Goal: Transaction & Acquisition: Purchase product/service

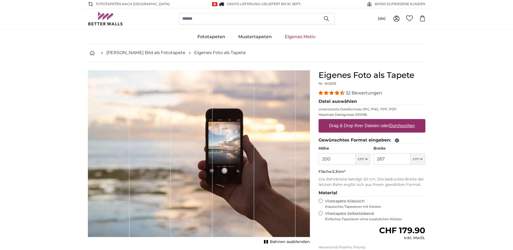
click at [391, 127] on u "Durchsuchen" at bounding box center [401, 125] width 25 height 5
click at [391, 121] on input "Drag & Drop Ihrer Dateien oder Durchsuchen" at bounding box center [371, 120] width 107 height 2
type input "**********"
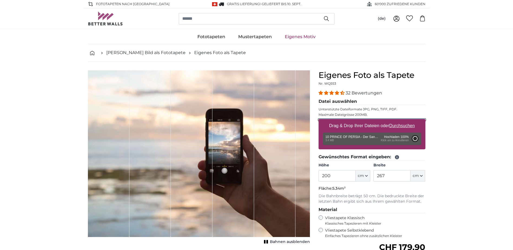
type input "356"
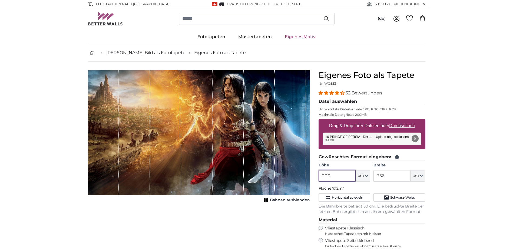
click at [335, 174] on input "200" at bounding box center [336, 175] width 37 height 11
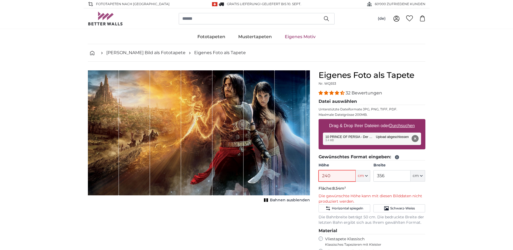
type input "240"
drag, startPoint x: 389, startPoint y: 177, endPoint x: 375, endPoint y: 179, distance: 14.5
click at [375, 179] on input "356" at bounding box center [391, 175] width 37 height 11
type input "450"
click at [331, 176] on input "240" at bounding box center [336, 175] width 37 height 11
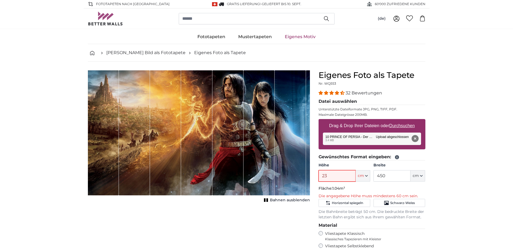
type input "238"
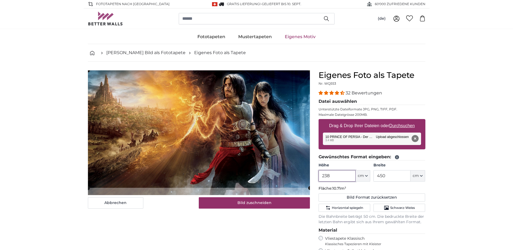
click at [299, 175] on cropper-handle at bounding box center [199, 128] width 222 height 117
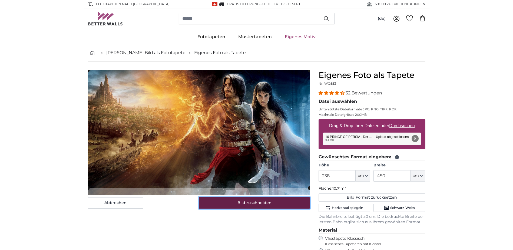
click at [285, 201] on button "Bild zuschneiden" at bounding box center [254, 202] width 111 height 11
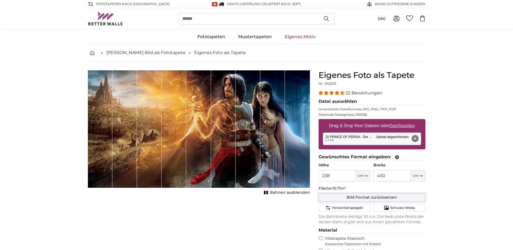
click at [369, 198] on button "Bild Format zurücksetzen" at bounding box center [371, 197] width 107 height 8
type input "200"
type input "356"
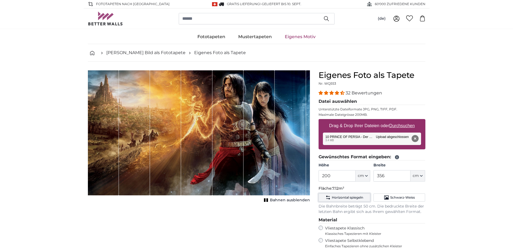
click at [356, 197] on span "Horizontal spiegeln" at bounding box center [347, 197] width 31 height 4
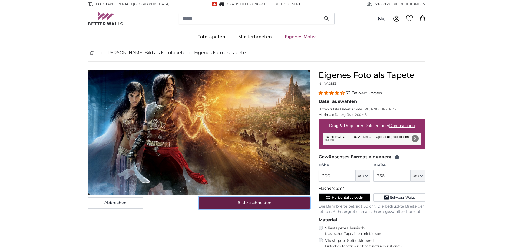
click at [262, 202] on button "Bild zuschneiden" at bounding box center [254, 202] width 111 height 11
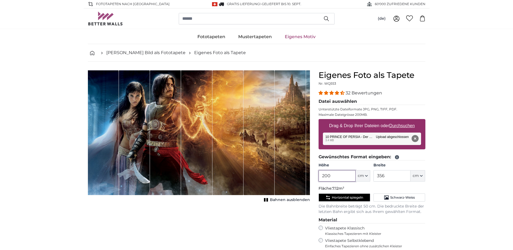
click at [332, 177] on input "200" at bounding box center [336, 175] width 37 height 11
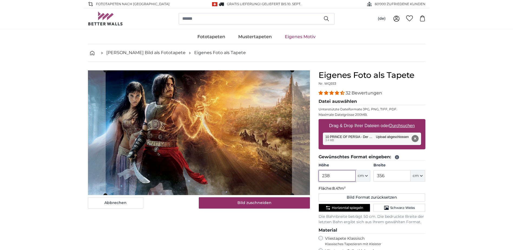
type input "238"
drag, startPoint x: 390, startPoint y: 175, endPoint x: 370, endPoint y: 178, distance: 20.1
click at [370, 178] on div "Höhe 238 ft cm Centimeter (cm) Inches (inch) Feet (ft. in.) Breite 356 ft cm Ce…" at bounding box center [371, 171] width 107 height 19
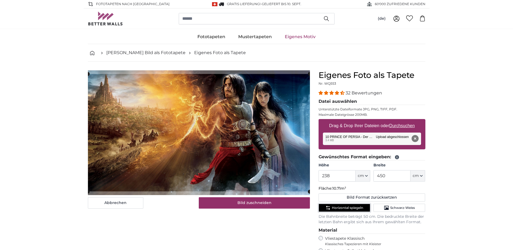
click at [353, 207] on span "Horizontal spiegeln" at bounding box center [347, 207] width 31 height 4
click at [355, 209] on span "Horizontal spiegeln" at bounding box center [347, 207] width 31 height 4
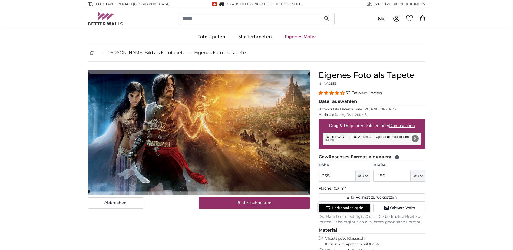
click at [356, 208] on span "Horizontal spiegeln" at bounding box center [347, 207] width 31 height 4
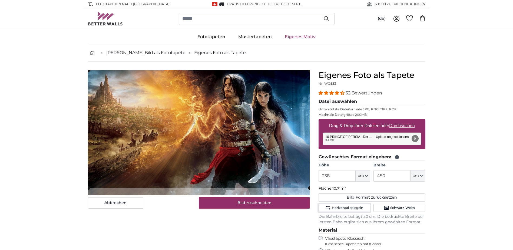
click at [264, 180] on cropper-handle at bounding box center [199, 128] width 222 height 117
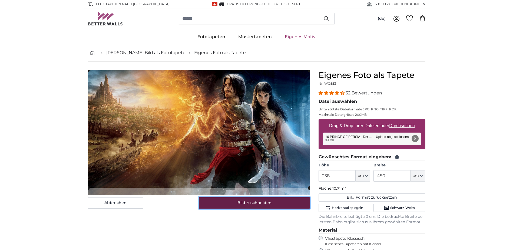
click at [261, 202] on button "Bild zuschneiden" at bounding box center [254, 202] width 111 height 11
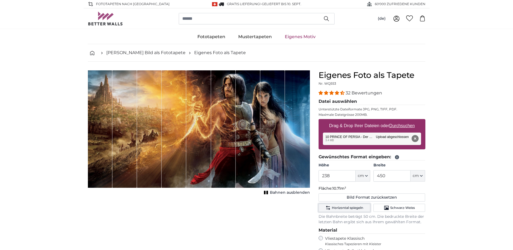
click at [357, 207] on span "Horizontal spiegeln" at bounding box center [347, 207] width 31 height 4
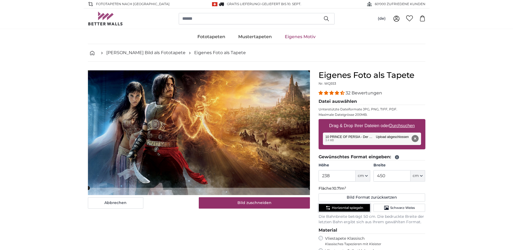
click at [263, 170] on cropper-handle at bounding box center [199, 128] width 222 height 117
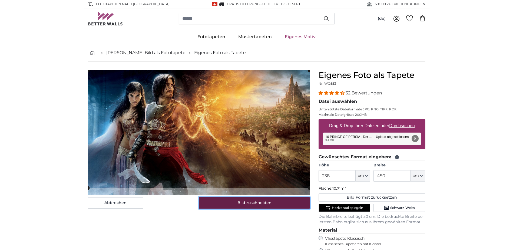
click at [257, 201] on button "Bild zuschneiden" at bounding box center [254, 202] width 111 height 11
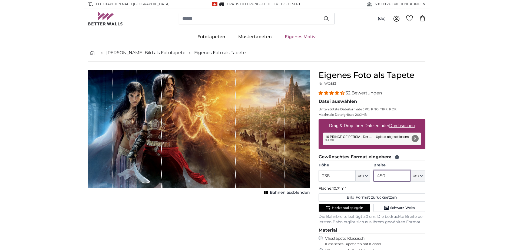
drag, startPoint x: 393, startPoint y: 178, endPoint x: 369, endPoint y: 179, distance: 23.3
click at [369, 179] on div "Höhe 238 ft cm Centimeter (cm) Inches (inch) Feet (ft. in.) Breite 450 ft cm Ce…" at bounding box center [371, 171] width 107 height 19
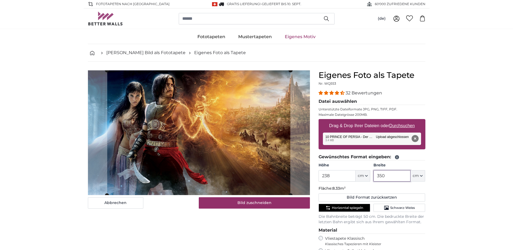
type input "350"
click at [335, 176] on input "238" at bounding box center [336, 175] width 37 height 11
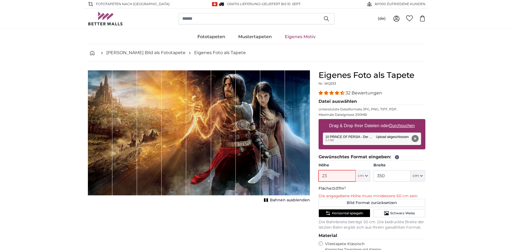
type input "238"
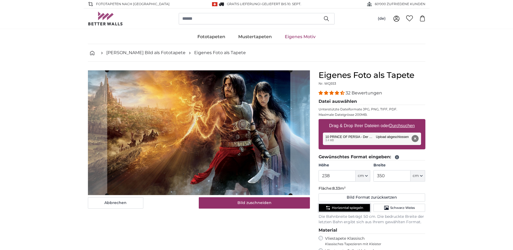
click at [343, 209] on span "Horizontal spiegeln" at bounding box center [347, 207] width 31 height 4
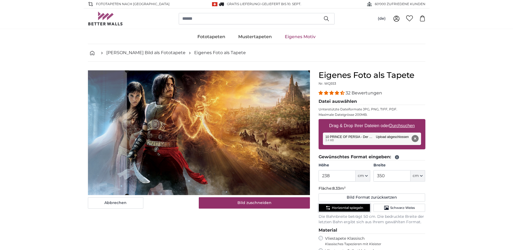
click at [299, 184] on cropper-handle at bounding box center [218, 133] width 183 height 125
drag, startPoint x: 396, startPoint y: 179, endPoint x: 365, endPoint y: 179, distance: 30.8
click at [365, 179] on div "Höhe 238 ft cm Centimeter (cm) Inches (inch) Feet (ft. in.) Breite 350 ft cm Ce…" at bounding box center [371, 171] width 107 height 19
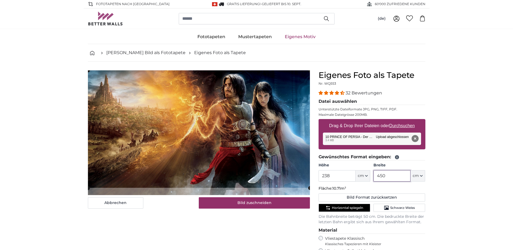
click at [296, 160] on cropper-handle at bounding box center [199, 128] width 222 height 117
type input "450"
click at [342, 207] on span "Horizontal spiegeln" at bounding box center [347, 207] width 31 height 4
click at [293, 171] on cropper-handle at bounding box center [199, 128] width 222 height 117
click at [339, 208] on span "Horizontal spiegeln" at bounding box center [347, 207] width 31 height 4
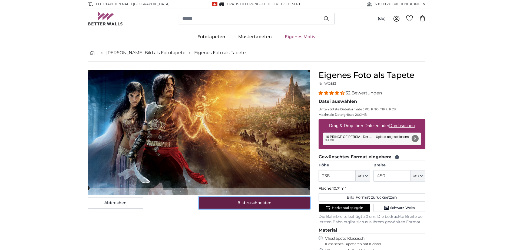
click at [290, 204] on button "Bild zuschneiden" at bounding box center [254, 202] width 111 height 11
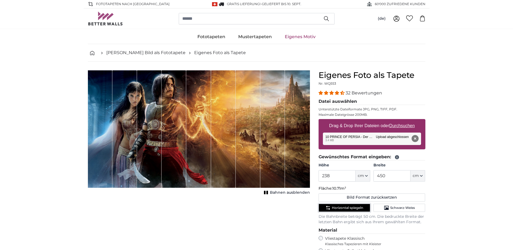
click at [339, 205] on span "Horizontal spiegeln" at bounding box center [347, 207] width 31 height 4
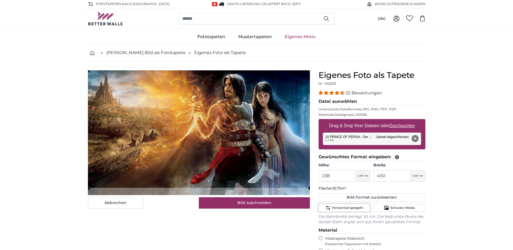
click at [277, 173] on cropper-handle at bounding box center [199, 128] width 222 height 117
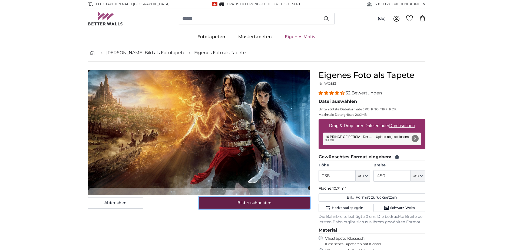
click at [272, 204] on button "Bild zuschneiden" at bounding box center [254, 202] width 111 height 11
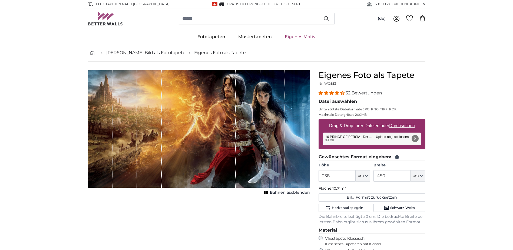
click at [272, 191] on span "Bahnen ausblenden" at bounding box center [290, 192] width 40 height 5
click at [356, 206] on span "Horizontal spiegeln" at bounding box center [347, 207] width 31 height 4
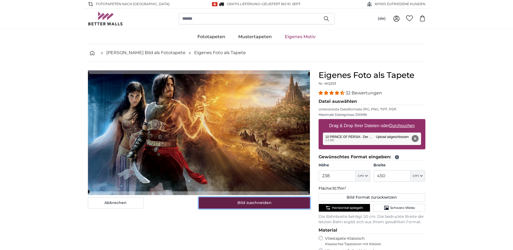
click at [276, 202] on button "Bild zuschneiden" at bounding box center [254, 202] width 111 height 11
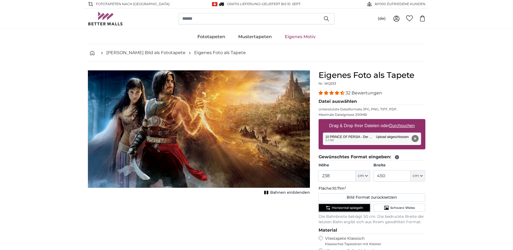
click at [338, 209] on span "Horizontal spiegeln" at bounding box center [347, 207] width 31 height 4
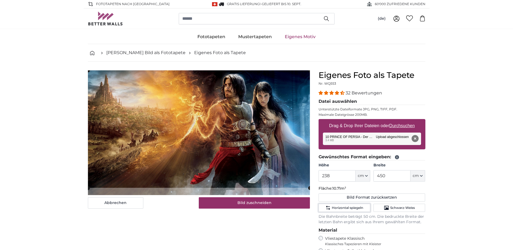
click at [253, 156] on cropper-handle at bounding box center [199, 128] width 222 height 117
click at [334, 205] on button "Horizontal spiegeln" at bounding box center [344, 207] width 52 height 8
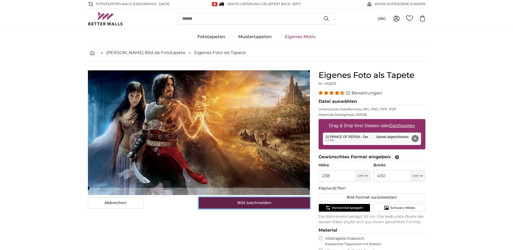
click at [248, 203] on button "Bild zuschneiden" at bounding box center [254, 202] width 111 height 11
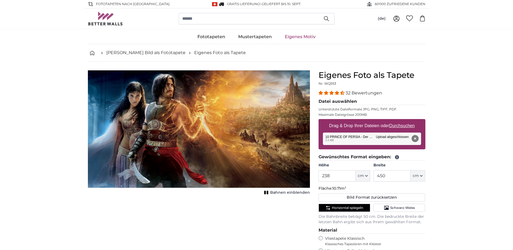
click at [283, 193] on span "Bahnen einblenden" at bounding box center [290, 192] width 40 height 5
click at [344, 207] on span "Horizontal spiegeln" at bounding box center [347, 207] width 31 height 4
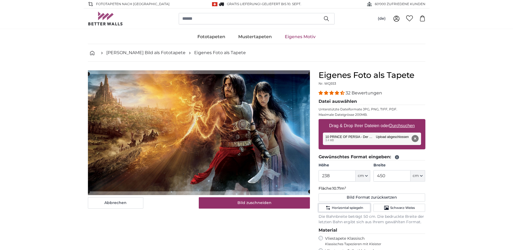
click at [274, 195] on div "Abbrechen Bild zuschneiden" at bounding box center [199, 139] width 222 height 138
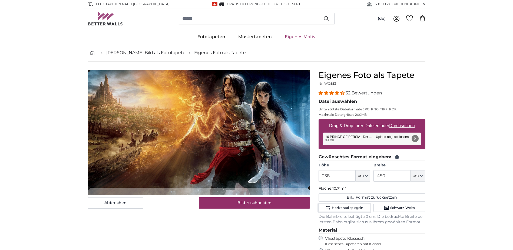
click at [260, 159] on cropper-handle at bounding box center [199, 128] width 222 height 117
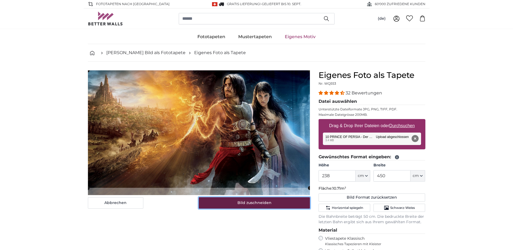
click at [267, 203] on button "Bild zuschneiden" at bounding box center [254, 202] width 111 height 11
